Goal: Understand process/instructions: Learn how to perform a task or action

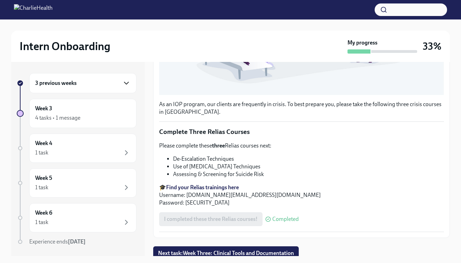
click at [128, 80] on icon "button" at bounding box center [126, 83] width 8 height 8
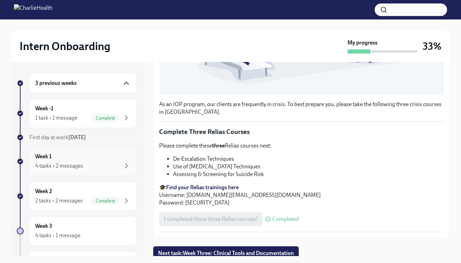
click at [122, 159] on div "Week 1 4 tasks • 2 messages" at bounding box center [82, 161] width 95 height 17
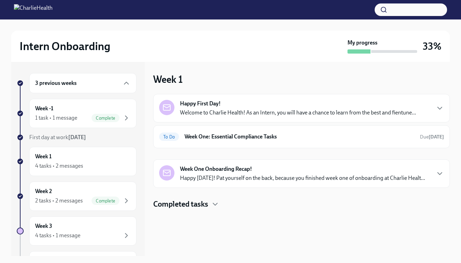
click at [228, 101] on div "Happy First Day! Welcome to Charlie Health! As an Intern, you will have a chanc…" at bounding box center [298, 108] width 236 height 17
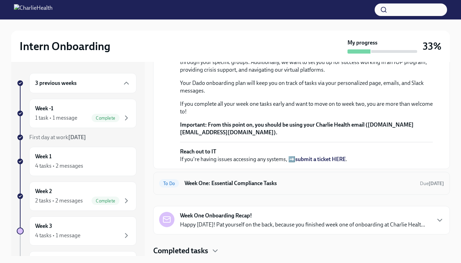
scroll to position [113, 0]
click at [217, 186] on h6 "Week One: Essential Compliance Tasks" at bounding box center [299, 184] width 230 height 8
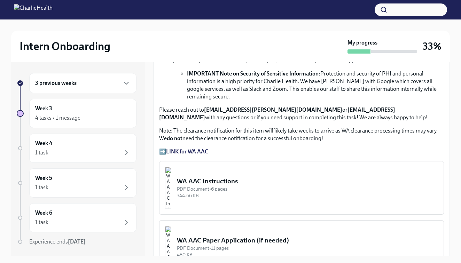
scroll to position [448, 0]
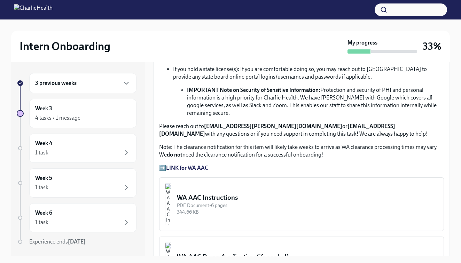
click at [199, 167] on strong "LINK for WA AAC" at bounding box center [187, 168] width 42 height 7
click at [186, 167] on strong "LINK for WA AAC" at bounding box center [187, 168] width 42 height 7
click at [163, 166] on p "➡️ LINK for WA AAC" at bounding box center [301, 168] width 285 height 8
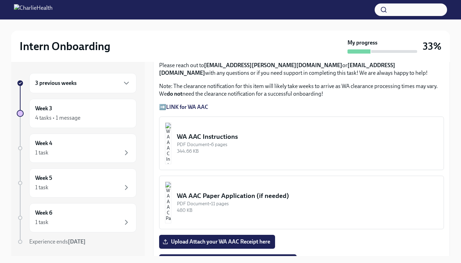
scroll to position [511, 0]
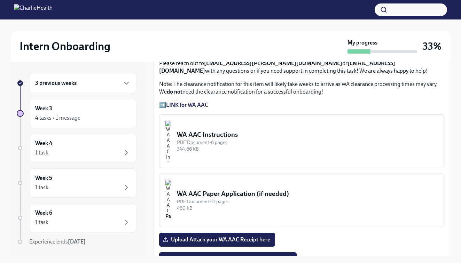
click at [252, 134] on div "WA AAC Instructions" at bounding box center [307, 134] width 261 height 9
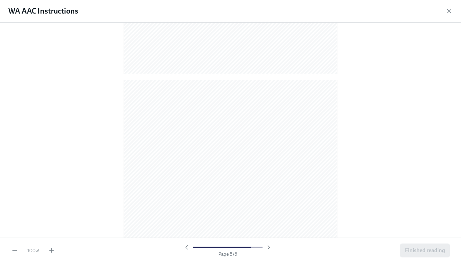
scroll to position [1082, 0]
